Goal: Transaction & Acquisition: Subscribe to service/newsletter

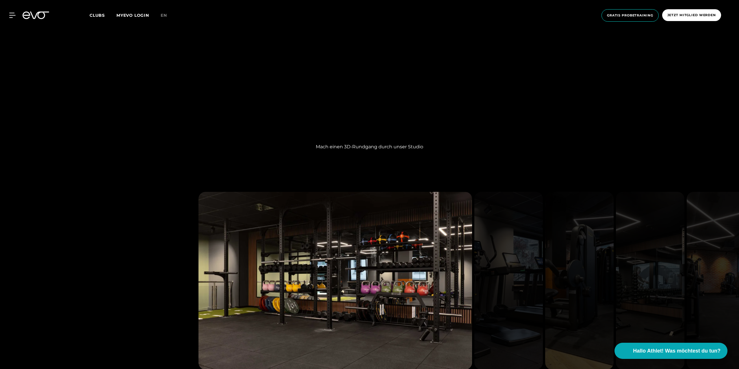
scroll to position [805, 0]
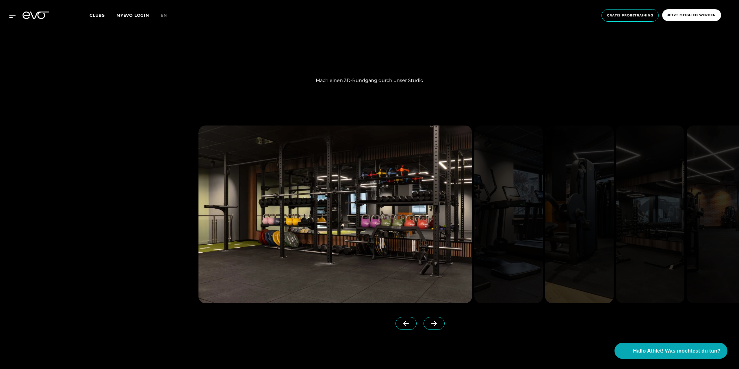
click at [437, 318] on link at bounding box center [434, 328] width 23 height 23
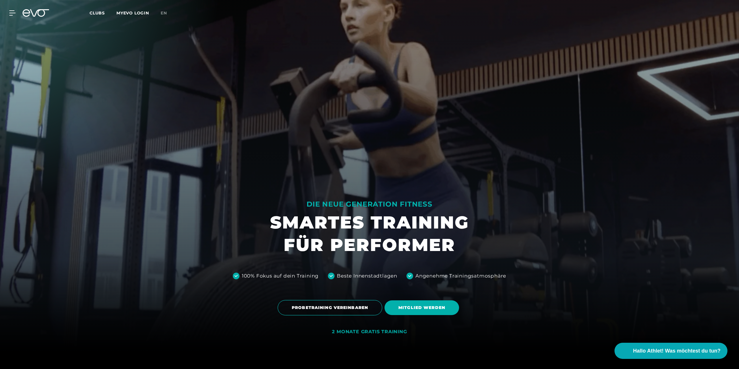
scroll to position [87, 0]
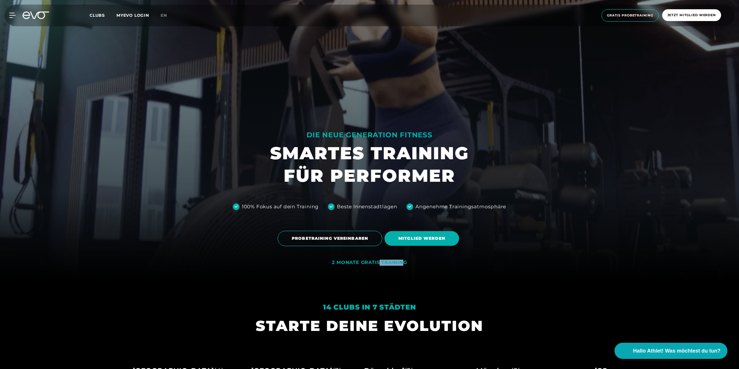
drag, startPoint x: 378, startPoint y: 263, endPoint x: 403, endPoint y: 263, distance: 24.6
click at [402, 263] on div "2 MONATE GRATIS TRAINING" at bounding box center [369, 263] width 75 height 6
click at [403, 263] on div "2 MONATE GRATIS TRAINING" at bounding box center [369, 263] width 75 height 6
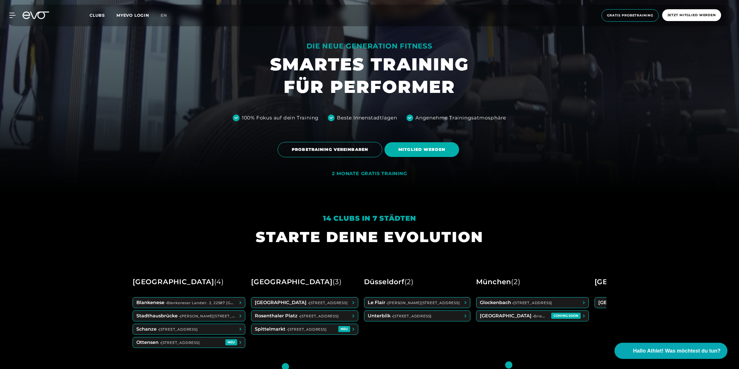
scroll to position [202, 0]
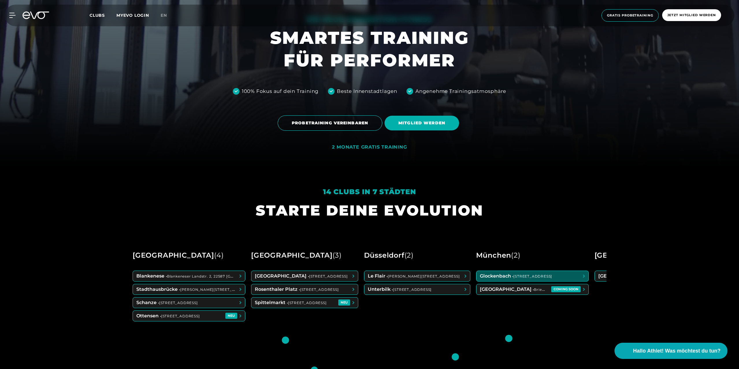
click at [545, 280] on span at bounding box center [532, 276] width 112 height 10
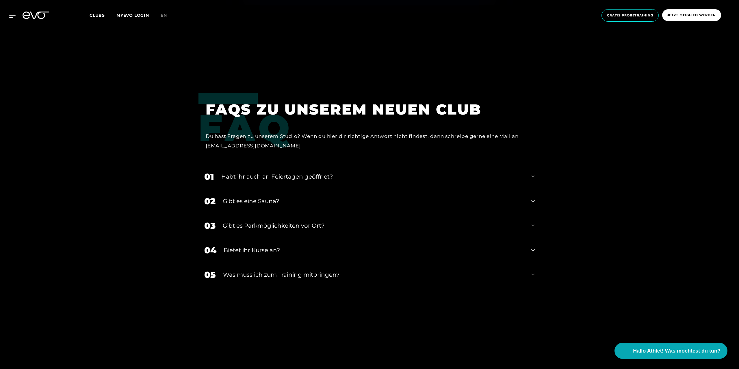
scroll to position [2079, 0]
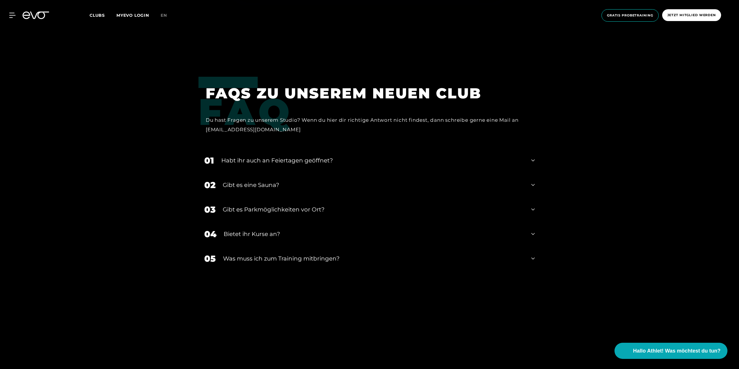
click at [338, 156] on div "Habt ihr auch an Feiertagen geöffnet?" at bounding box center [372, 160] width 303 height 9
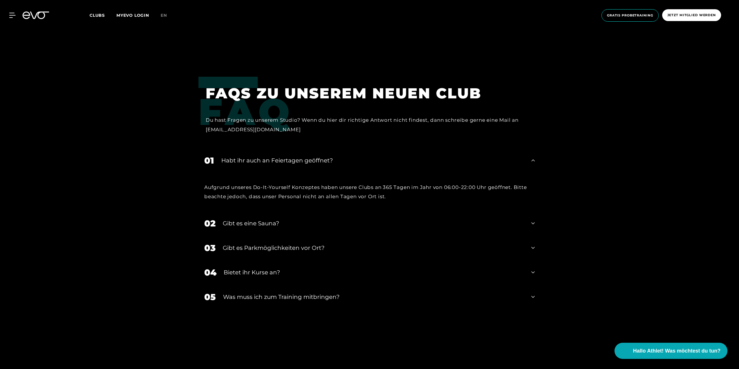
click at [338, 156] on div "Habt ihr auch an Feiertagen geöffnet?" at bounding box center [372, 160] width 303 height 9
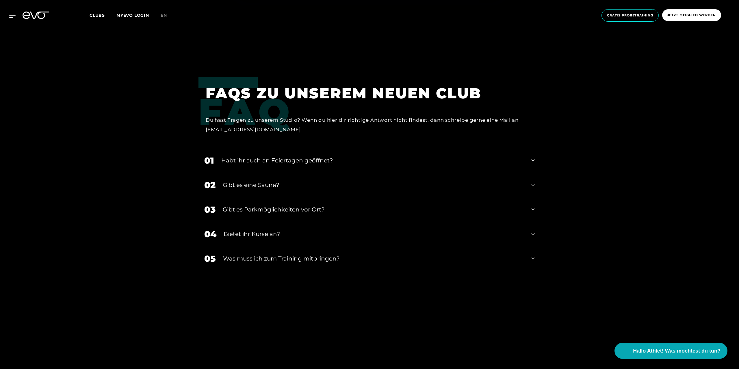
click at [298, 181] on div "Gibt es eine Sauna?" at bounding box center [373, 185] width 301 height 9
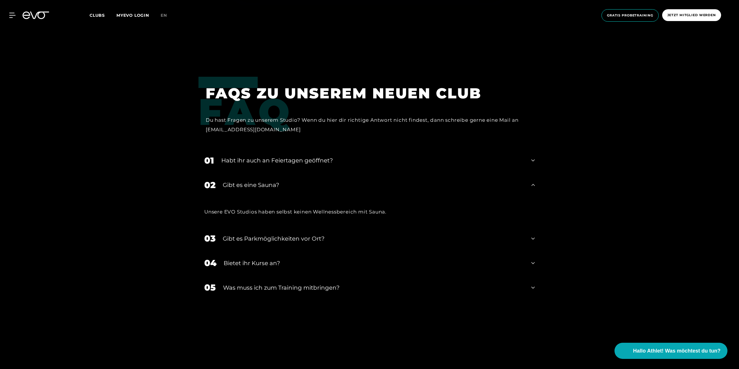
click at [298, 181] on div "Gibt es eine Sauna?" at bounding box center [373, 185] width 301 height 9
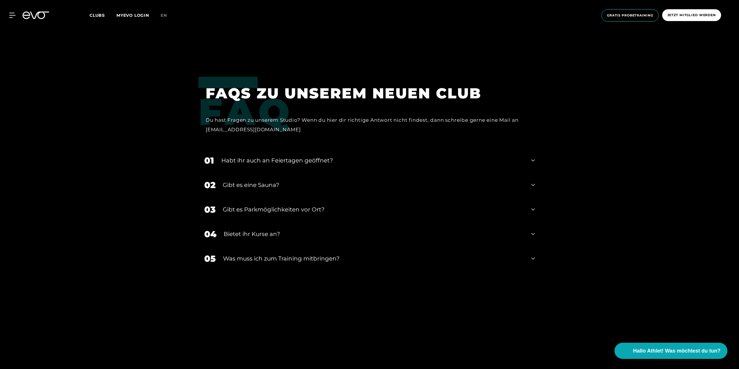
click at [283, 198] on div "03 Gibt es Parkmöglichkeiten vor Ort?" at bounding box center [369, 210] width 342 height 25
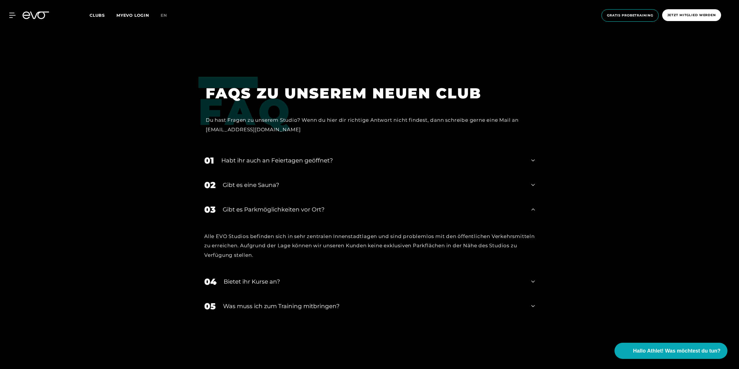
click at [297, 205] on div "Gibt es Parkmöglichkeiten vor Ort?" at bounding box center [373, 209] width 301 height 9
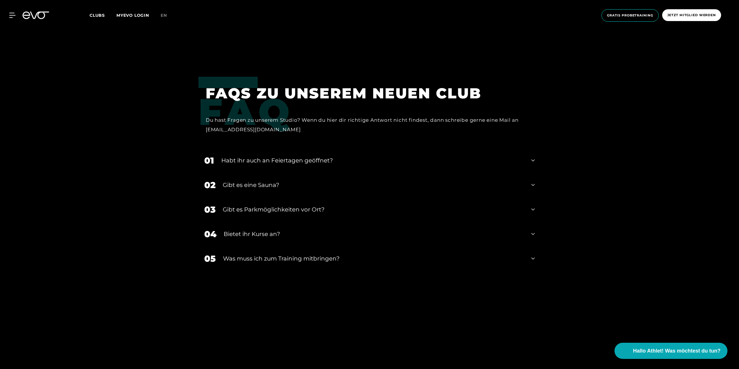
click at [273, 230] on div "Bietet ihr Kurse an?" at bounding box center [373, 234] width 300 height 9
click at [272, 230] on div "Bietet ihr Kurse an?" at bounding box center [373, 234] width 300 height 9
click at [274, 247] on div "05 Was muss ich zum Training mitbringen?" at bounding box center [369, 259] width 342 height 25
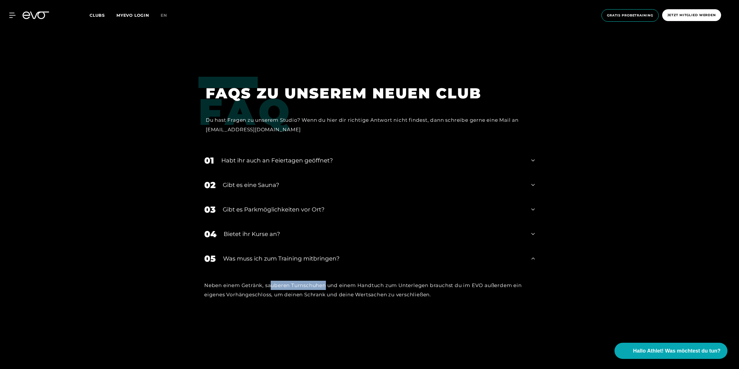
drag, startPoint x: 271, startPoint y: 278, endPoint x: 328, endPoint y: 276, distance: 57.5
click at [328, 281] on div "Neben einem Getränk, sauberen Turnschuhen und einem Handtuch zum Unterlegen bra…" at bounding box center [369, 290] width 330 height 19
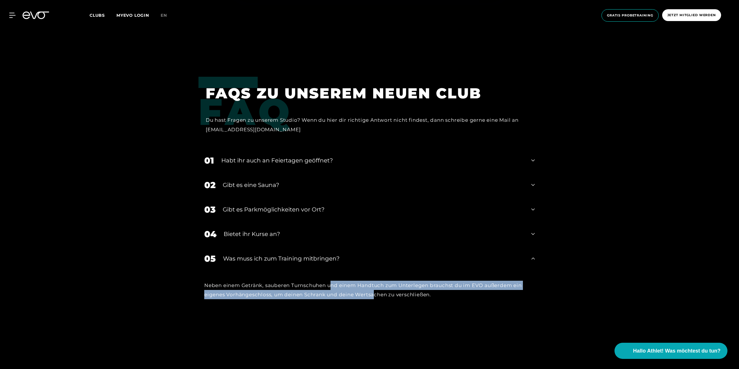
drag, startPoint x: 333, startPoint y: 276, endPoint x: 377, endPoint y: 287, distance: 44.6
click at [377, 287] on div "Neben einem Getränk, sauberen Turnschuhen und einem Handtuch zum Unterlegen bra…" at bounding box center [369, 290] width 330 height 19
drag, startPoint x: 377, startPoint y: 287, endPoint x: 227, endPoint y: 280, distance: 149.7
click at [227, 281] on div "Neben einem Getränk, sauberen Turnschuhen und einem Handtuch zum Unterlegen bra…" at bounding box center [369, 290] width 330 height 19
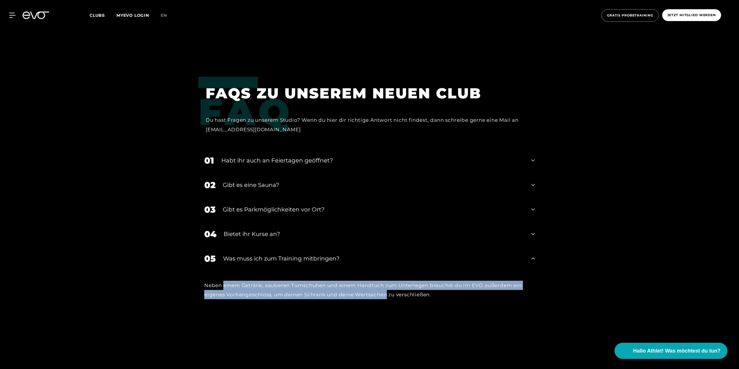
click at [227, 281] on div "Neben einem Getränk, sauberen Turnschuhen und einem Handtuch zum Unterlegen bra…" at bounding box center [369, 290] width 330 height 19
drag, startPoint x: 227, startPoint y: 280, endPoint x: 390, endPoint y: 284, distance: 162.9
click at [391, 285] on div "Neben einem Getränk, sauberen Turnschuhen und einem Handtuch zum Unterlegen bra…" at bounding box center [369, 290] width 330 height 19
click at [390, 284] on div "Neben einem Getränk, sauberen Turnschuhen und einem Handtuch zum Unterlegen bra…" at bounding box center [369, 290] width 330 height 19
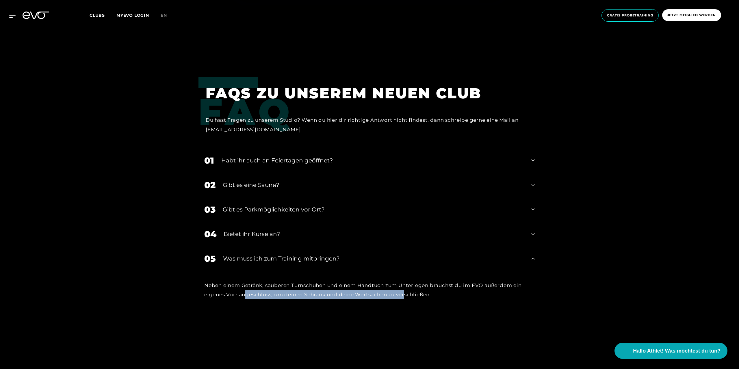
drag, startPoint x: 407, startPoint y: 285, endPoint x: 245, endPoint y: 281, distance: 162.6
click at [245, 281] on div "Neben einem Getränk, sauberen Turnschuhen und einem Handtuch zum Unterlegen bra…" at bounding box center [369, 290] width 330 height 19
click at [244, 281] on div "Neben einem Getränk, sauberen Turnschuhen und einem Handtuch zum Unterlegen bra…" at bounding box center [369, 290] width 330 height 19
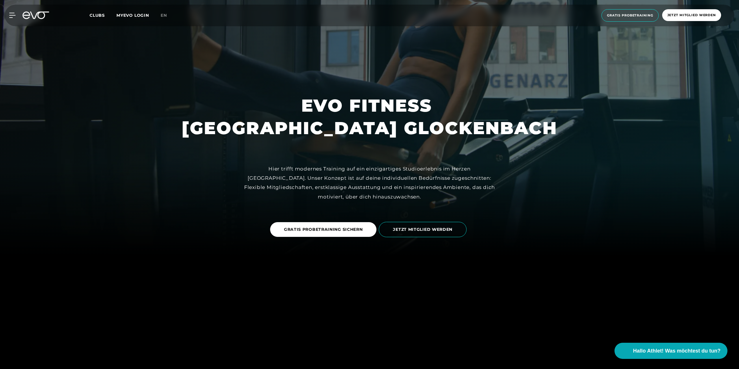
scroll to position [115, 0]
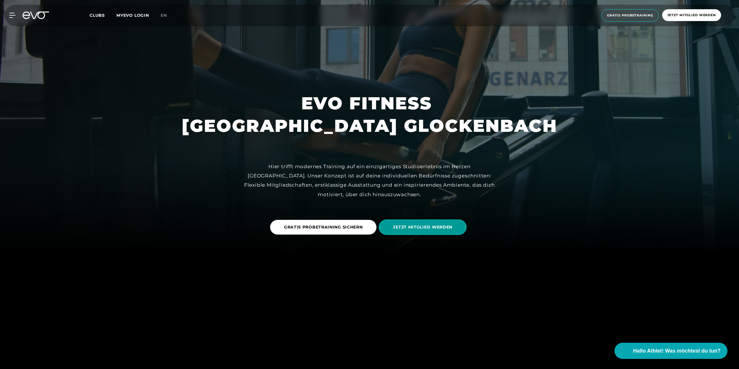
click at [431, 226] on span "JETZT MITGLIED WERDEN" at bounding box center [422, 227] width 59 height 6
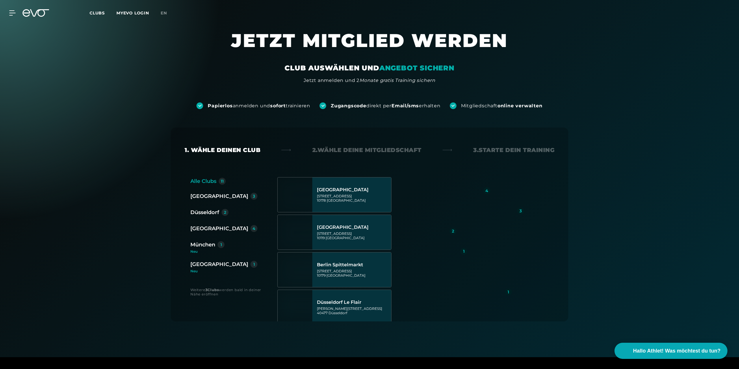
click at [207, 243] on div "München" at bounding box center [202, 245] width 25 height 8
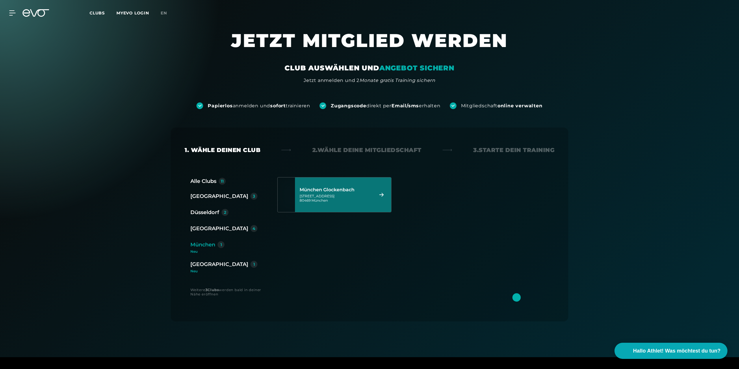
click at [353, 195] on div "[STREET_ADDRESS]" at bounding box center [335, 198] width 72 height 9
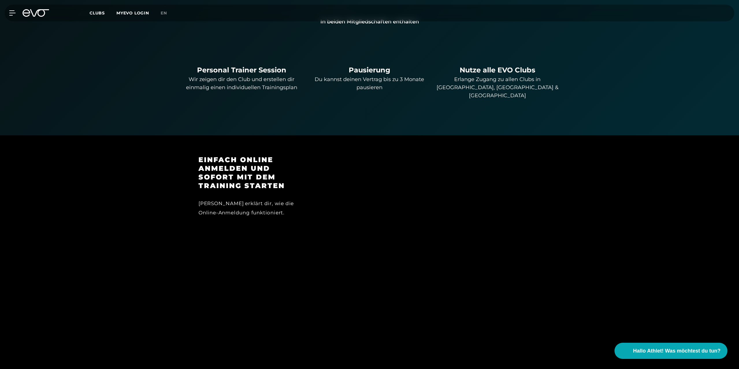
scroll to position [416, 0]
